Goal: Task Accomplishment & Management: Complete application form

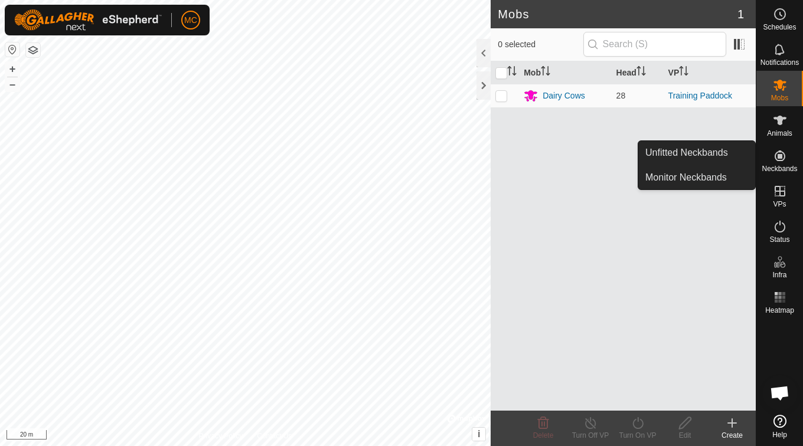
click at [784, 165] on span "Neckbands" at bounding box center [779, 168] width 35 height 7
click at [721, 152] on link "Unfitted Neckbands" at bounding box center [696, 153] width 117 height 24
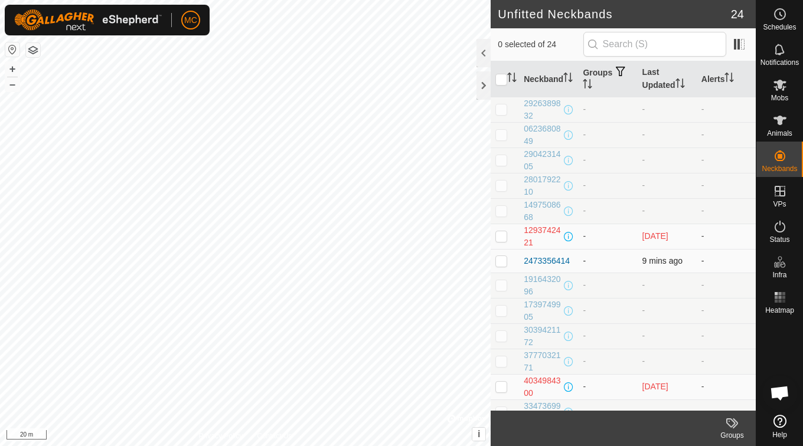
click at [503, 260] on p-checkbox at bounding box center [501, 260] width 12 height 9
drag, startPoint x: 556, startPoint y: 259, endPoint x: 515, endPoint y: 263, distance: 40.9
click at [515, 263] on td at bounding box center [505, 261] width 28 height 24
click at [499, 260] on p-checkbox at bounding box center [501, 260] width 12 height 9
checkbox input "true"
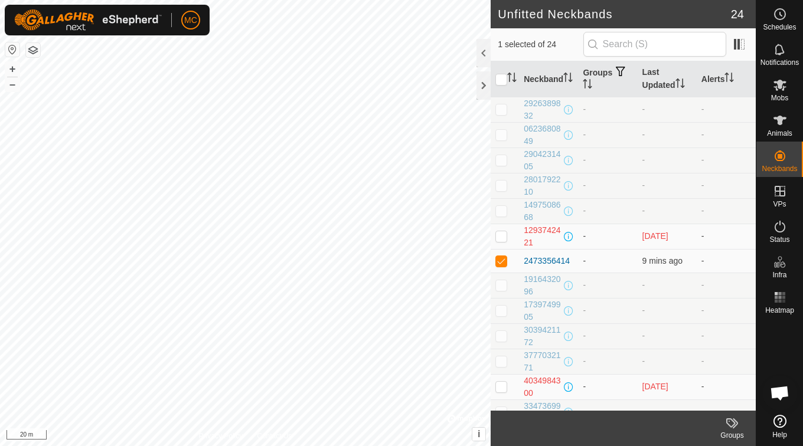
click at [734, 421] on icon at bounding box center [732, 423] width 14 height 14
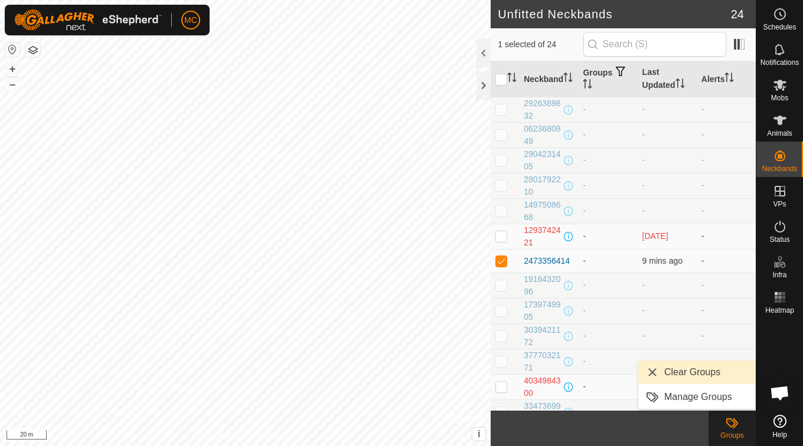
click at [648, 368] on link "Clear Groups" at bounding box center [696, 373] width 117 height 24
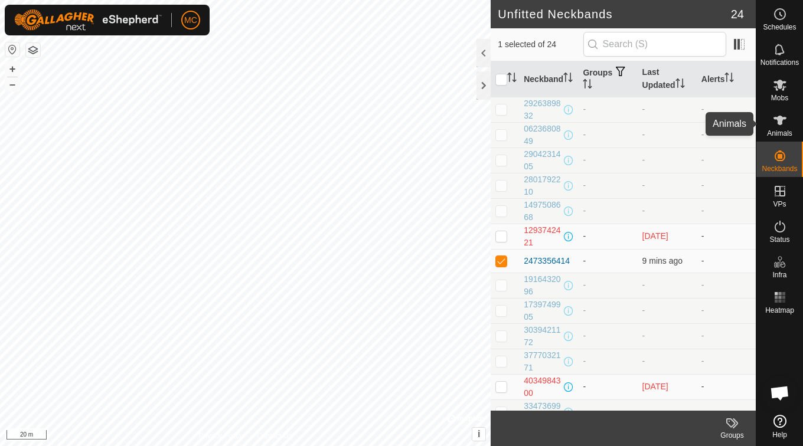
click at [776, 128] on es-animals-svg-icon at bounding box center [779, 120] width 21 height 19
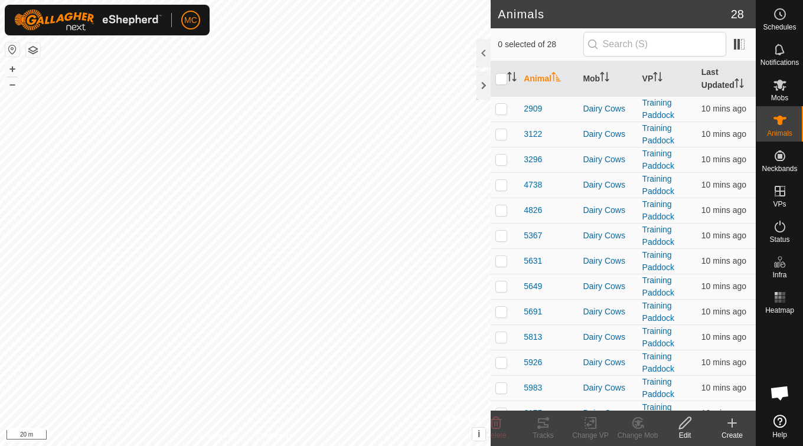
drag, startPoint x: 736, startPoint y: 421, endPoint x: 738, endPoint y: 430, distance: 9.6
click at [736, 435] on div "Create" at bounding box center [732, 435] width 47 height 11
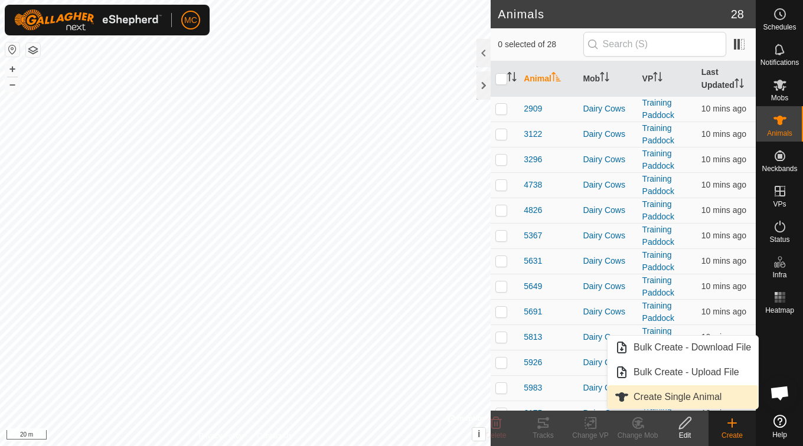
click at [697, 396] on link "Create Single Animal" at bounding box center [683, 398] width 151 height 24
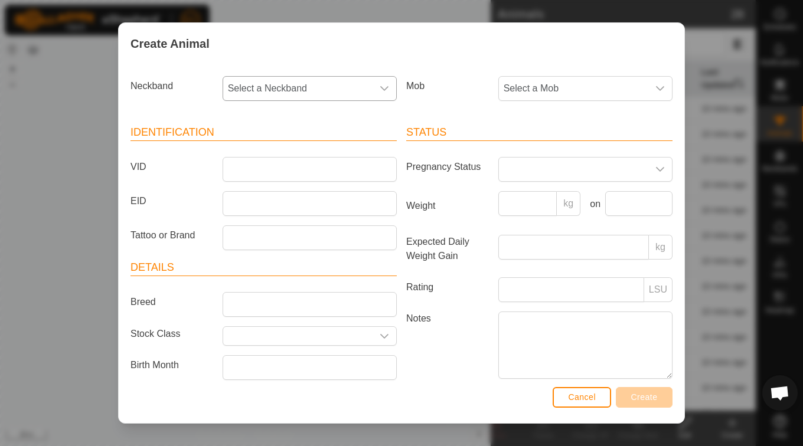
click at [384, 86] on icon "dropdown trigger" at bounding box center [384, 88] width 9 height 9
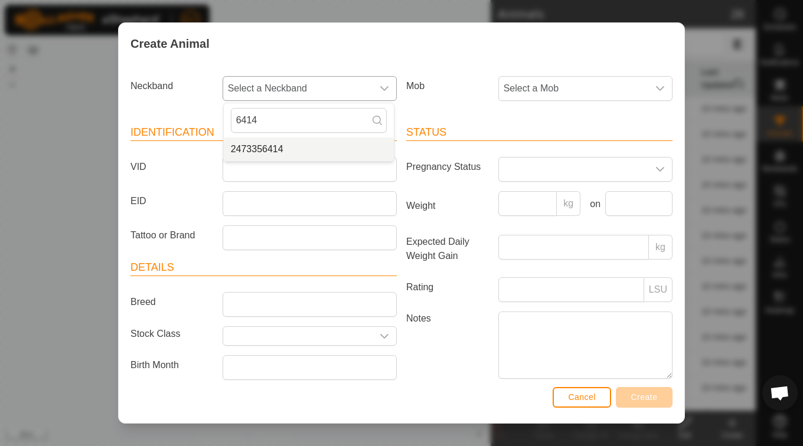
type input "6414"
click at [288, 148] on li "2473356414" at bounding box center [309, 150] width 170 height 24
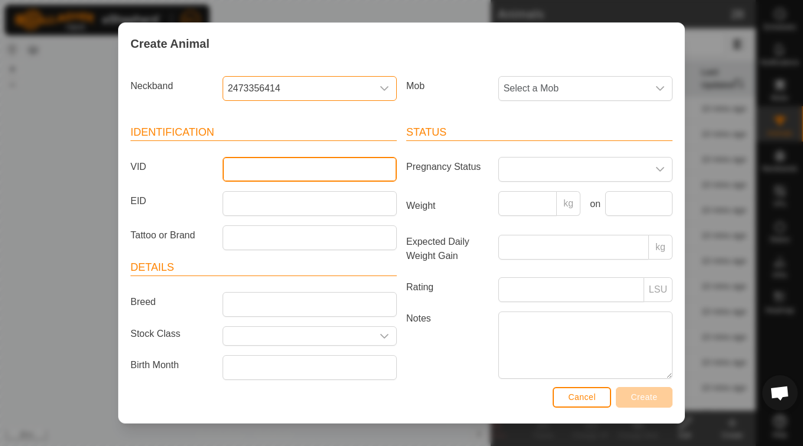
click at [271, 167] on input "VID" at bounding box center [310, 169] width 174 height 25
type input "LOLA"
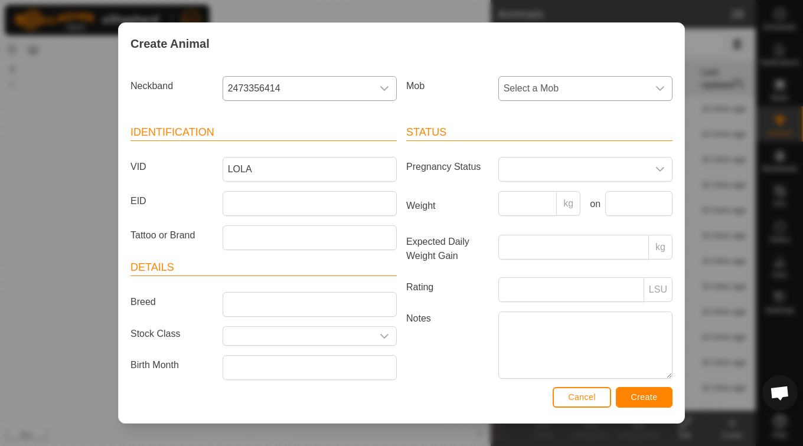
click at [655, 92] on icon "dropdown trigger" at bounding box center [659, 88] width 9 height 9
click at [517, 178] on li "Dairy Cows" at bounding box center [585, 174] width 170 height 24
click at [635, 400] on span "Create" at bounding box center [644, 397] width 27 height 9
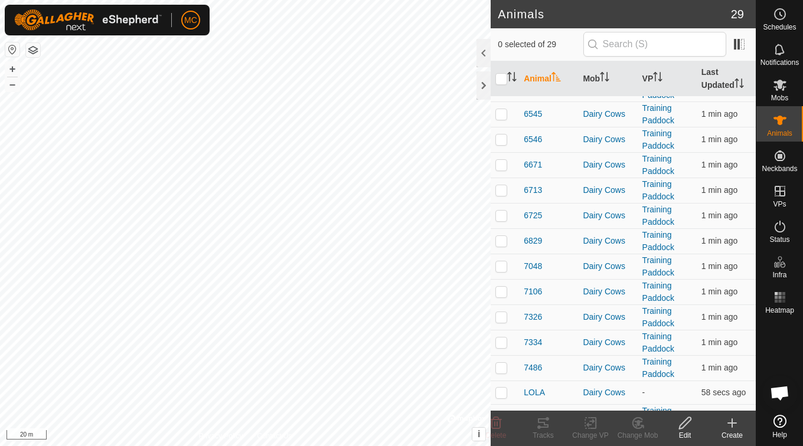
scroll to position [420, 0]
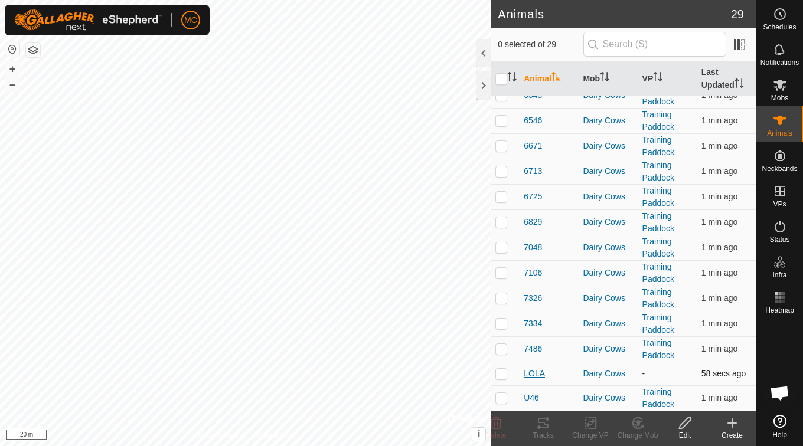
click at [536, 377] on span "LOLA" at bounding box center [534, 374] width 21 height 12
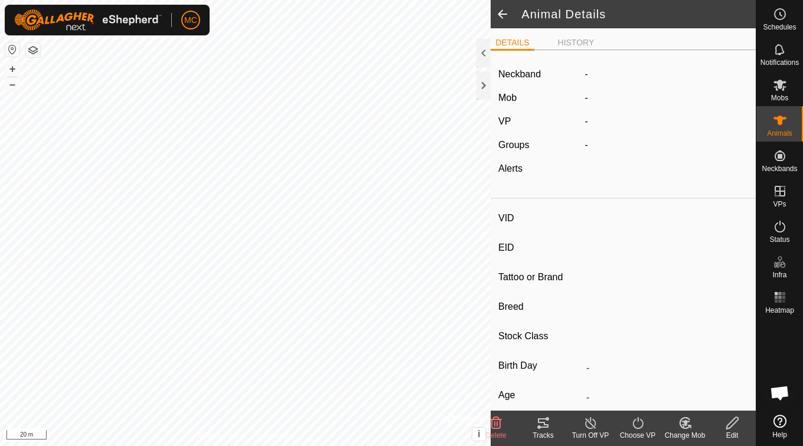
type input "LOLA"
type input "-"
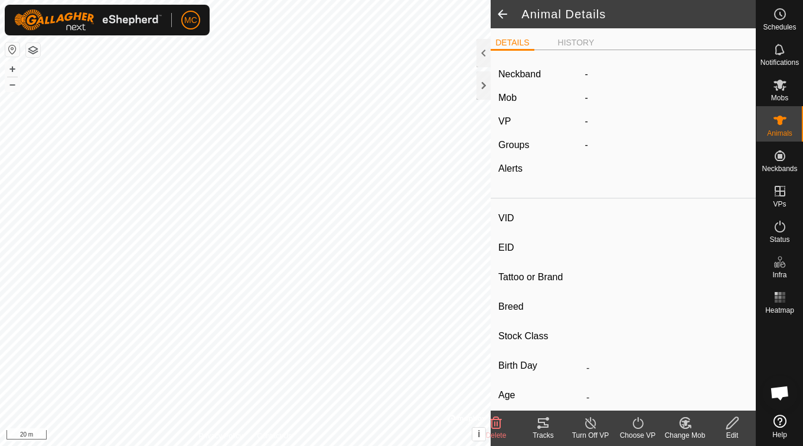
type input "0 kg"
type input "-"
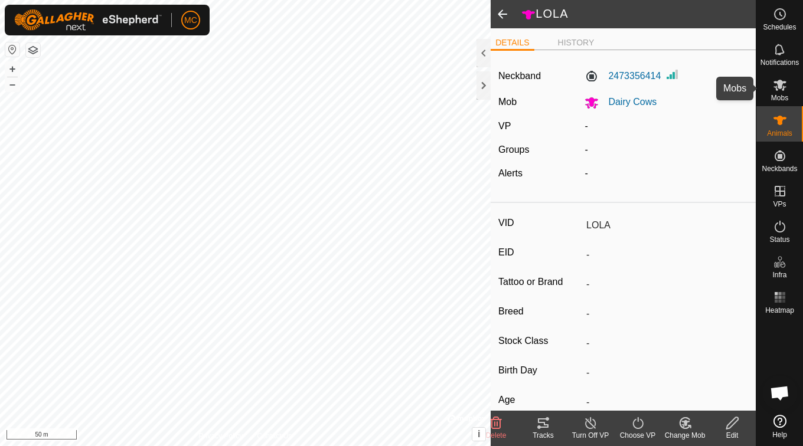
click at [786, 93] on es-mob-svg-icon at bounding box center [779, 85] width 21 height 19
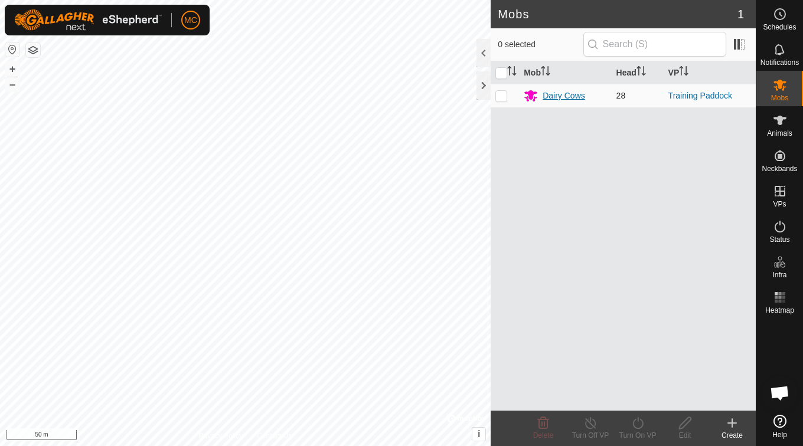
click at [556, 96] on div "Dairy Cows" at bounding box center [564, 96] width 43 height 12
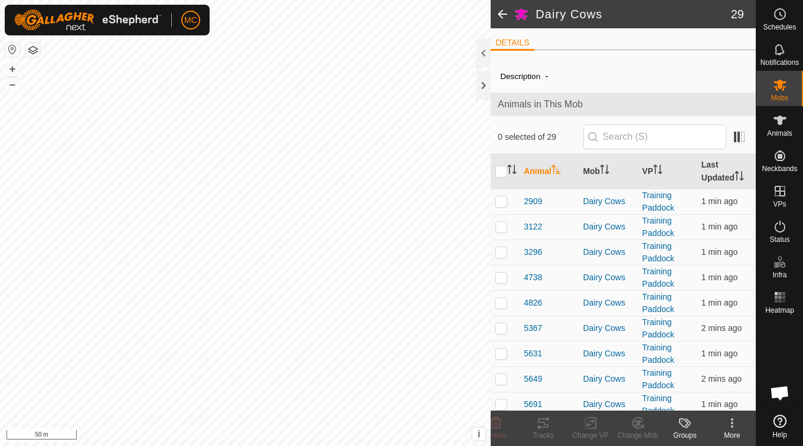
click at [689, 424] on icon at bounding box center [685, 423] width 14 height 14
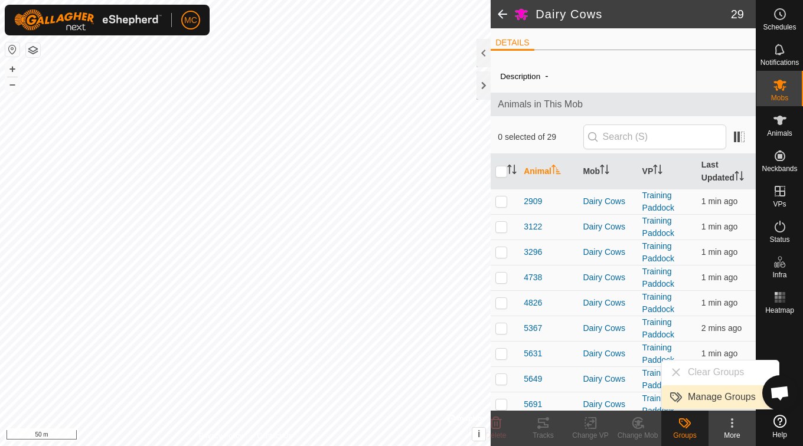
click at [693, 398] on link "Manage Groups" at bounding box center [720, 398] width 117 height 24
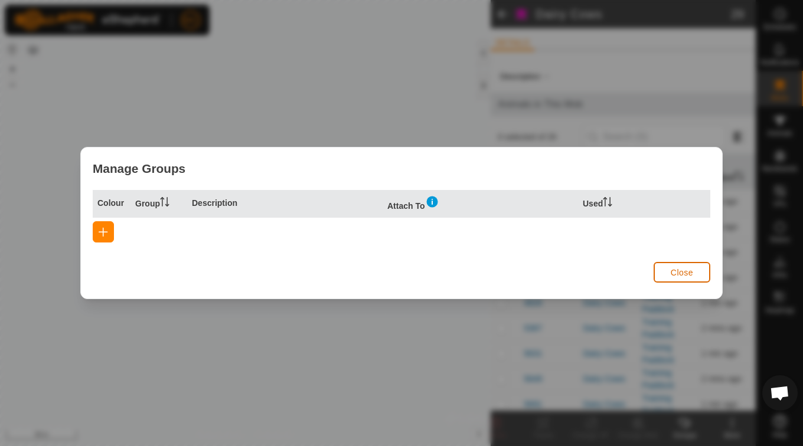
click at [668, 269] on button "Close" at bounding box center [682, 272] width 57 height 21
